Goal: Communication & Community: Connect with others

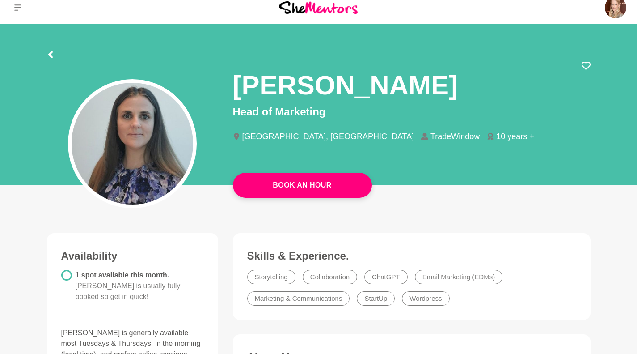
scroll to position [9, 0]
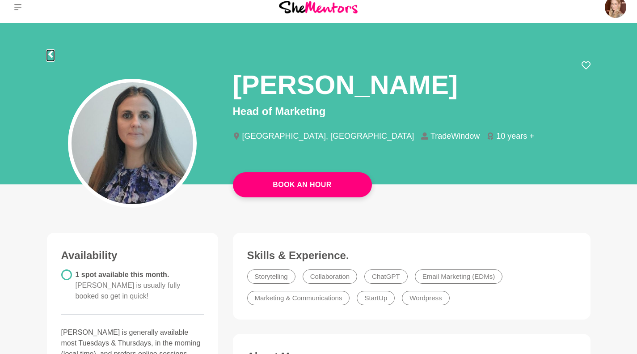
click at [50, 55] on icon at bounding box center [50, 54] width 4 height 7
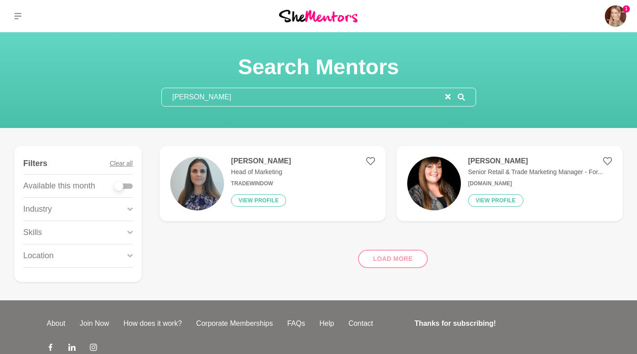
click at [613, 17] on img at bounding box center [615, 15] width 21 height 21
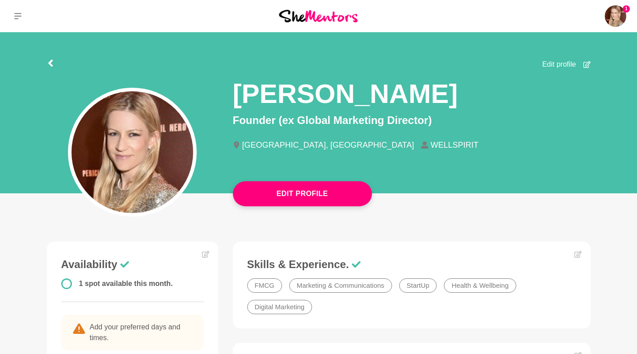
click at [0, 0] on p "Messages" at bounding box center [0, 0] width 0 height 0
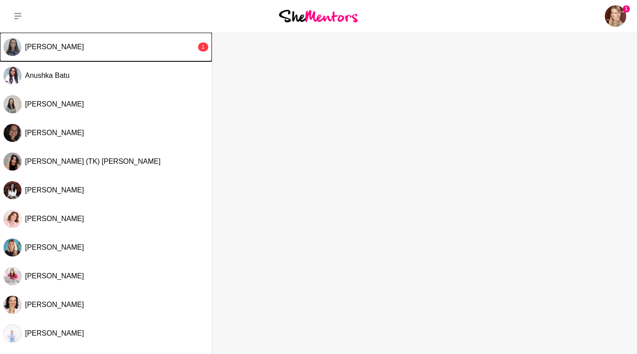
click at [61, 43] on span "[PERSON_NAME]" at bounding box center [54, 47] width 59 height 8
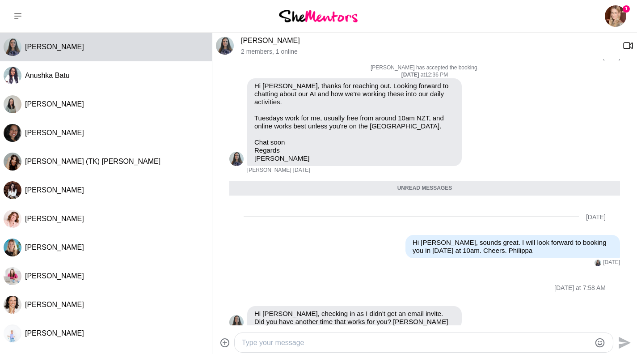
scroll to position [193, 0]
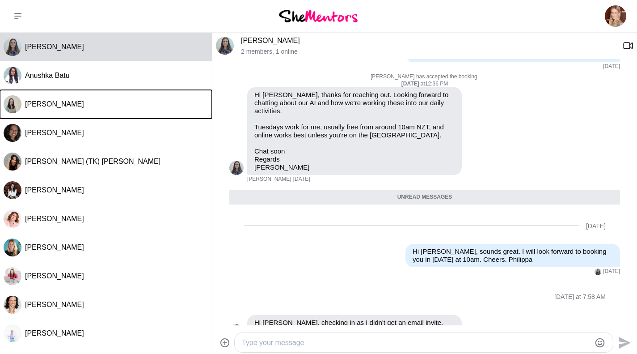
click at [55, 93] on button "[PERSON_NAME]" at bounding box center [106, 104] width 212 height 29
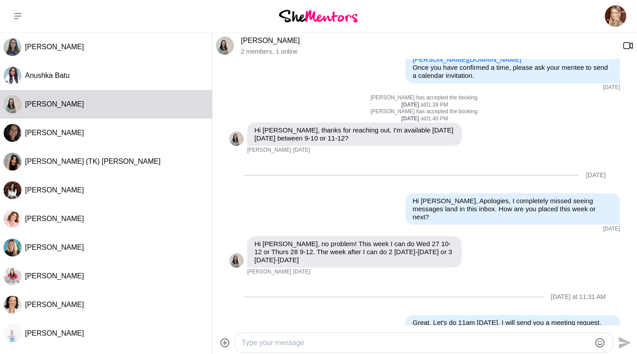
scroll to position [0, 0]
